Goal: Information Seeking & Learning: Find specific fact

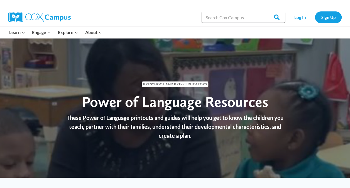
click at [232, 18] on input "Search in [URL][DOMAIN_NAME]" at bounding box center [244, 17] width 84 height 11
type input "r"
type input "tier 2 words"
click at [264, 12] on input "Search" at bounding box center [275, 17] width 22 height 11
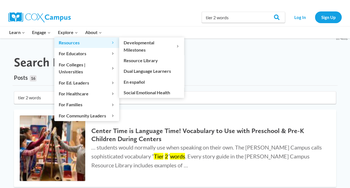
click at [63, 42] on span "Resources Expand" at bounding box center [87, 42] width 56 height 7
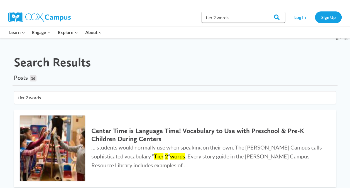
click at [245, 19] on input "tier 2 words" at bounding box center [244, 17] width 84 height 11
type input "tier 2 words"
click at [264, 12] on input "Search" at bounding box center [275, 17] width 22 height 11
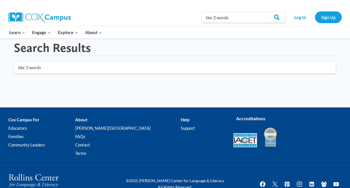
scroll to position [15, 0]
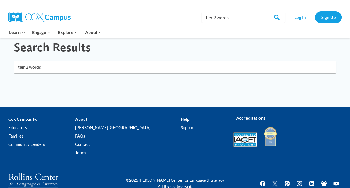
click at [24, 67] on input "tier 2 words" at bounding box center [175, 66] width 322 height 13
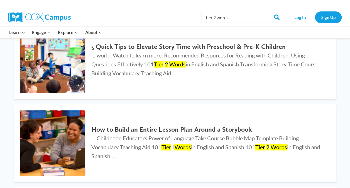
scroll to position [267, 0]
